Goal: Find specific page/section: Find specific page/section

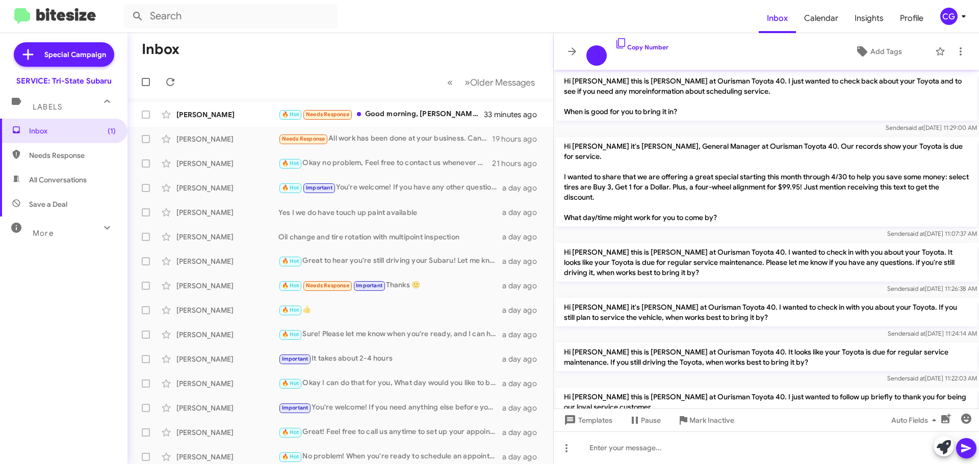
scroll to position [628, 0]
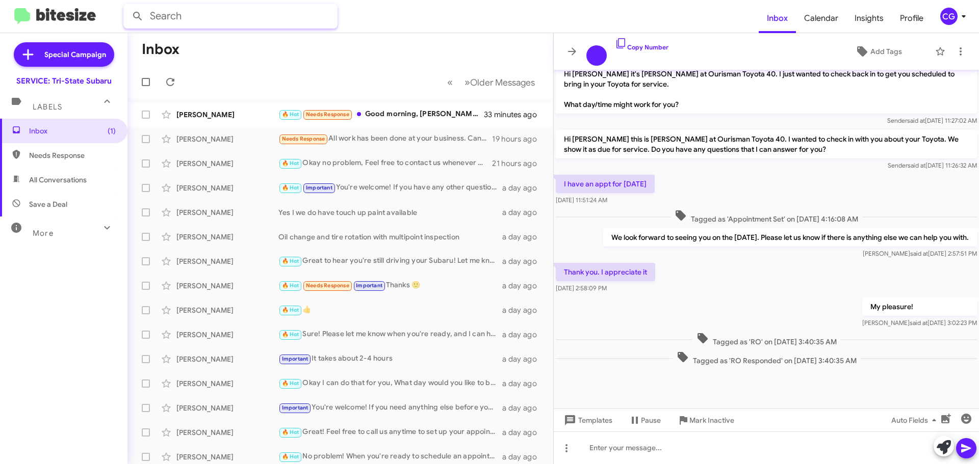
click at [201, 16] on input "text" at bounding box center [230, 16] width 214 height 24
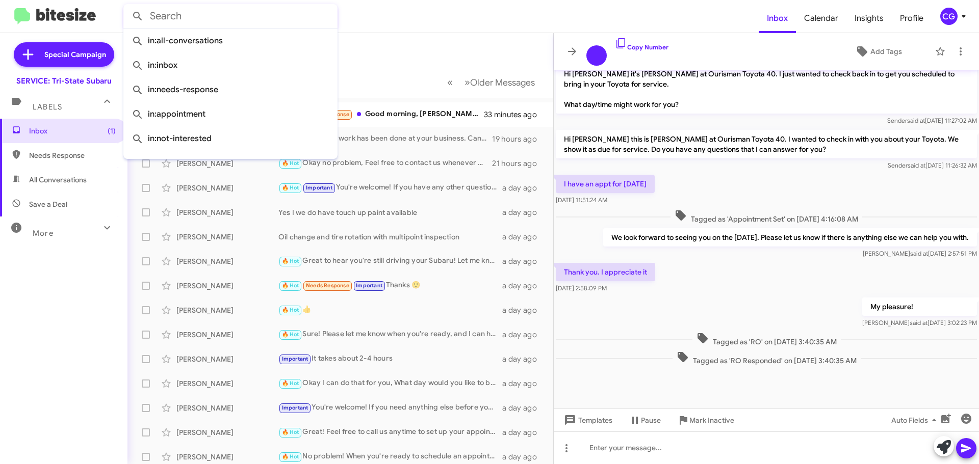
click at [956, 12] on span "CG" at bounding box center [955, 16] width 31 height 17
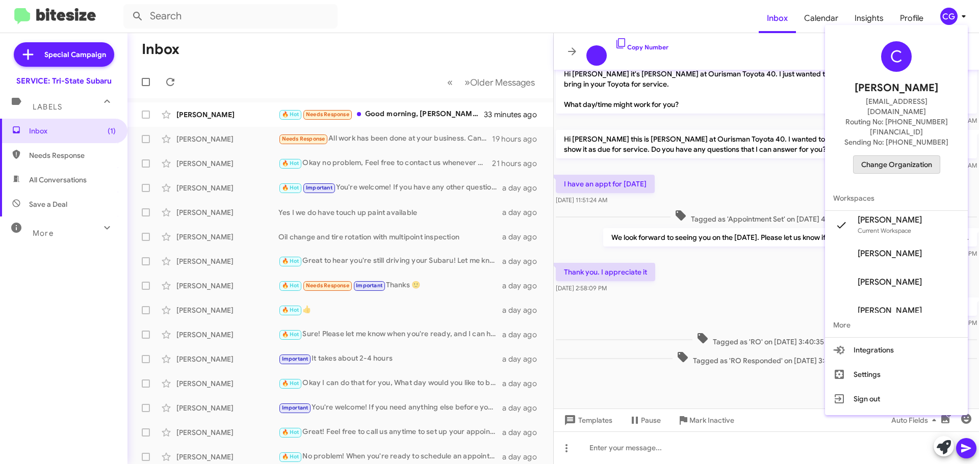
click at [912, 156] on span "Change Organization" at bounding box center [896, 164] width 71 height 17
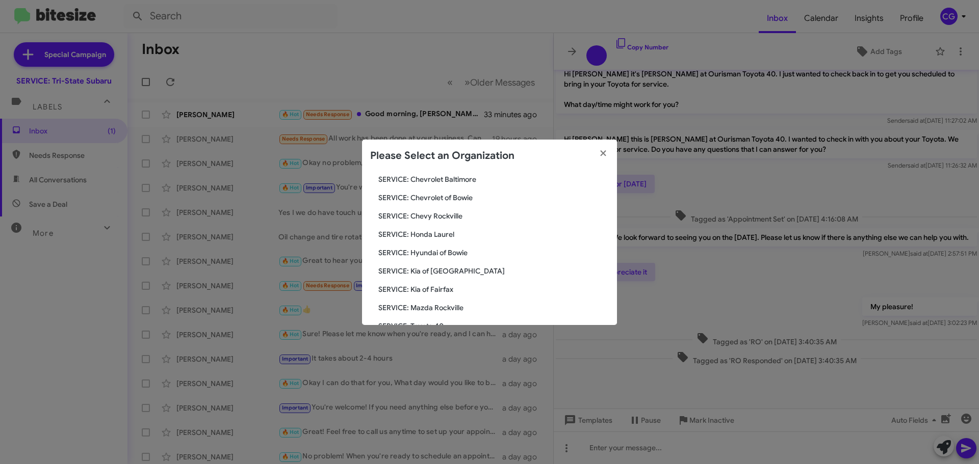
scroll to position [188, 0]
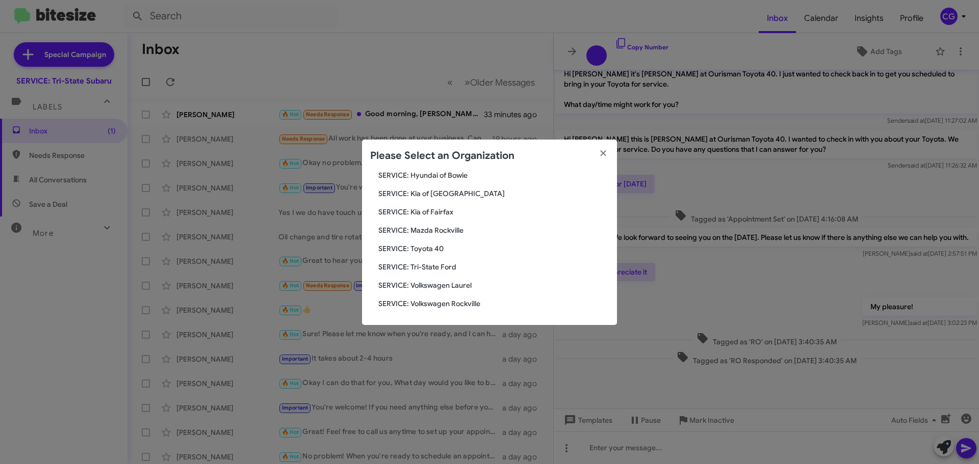
click at [433, 250] on span "SERVICE: Toyota 40" at bounding box center [493, 249] width 230 height 10
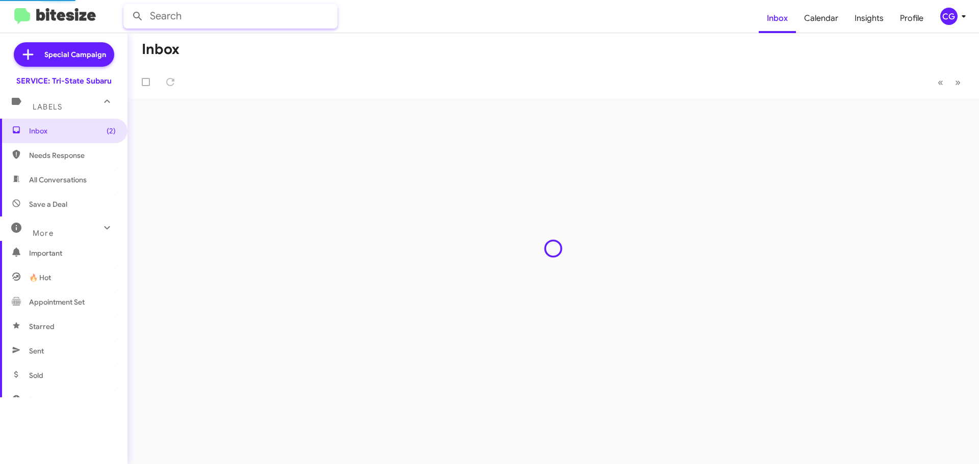
click at [184, 22] on input "text" at bounding box center [230, 16] width 214 height 24
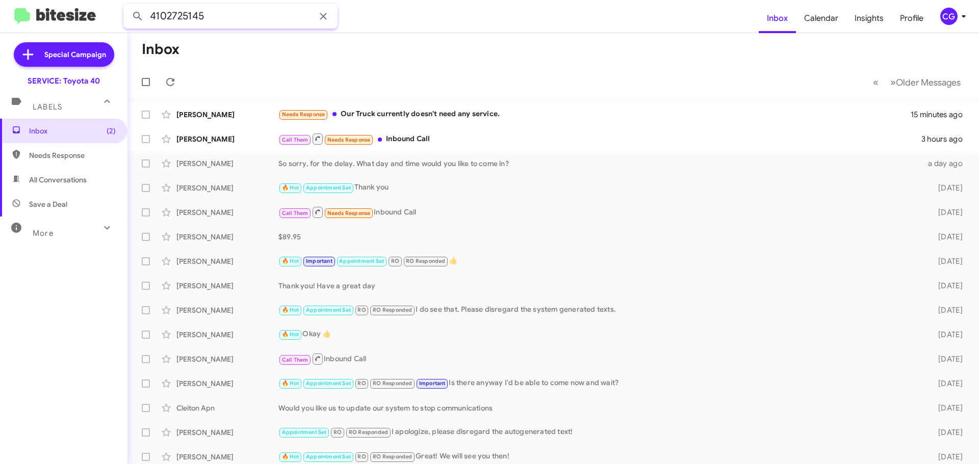
type input "4102725145"
click at [127, 6] on button at bounding box center [137, 16] width 20 height 20
